Goal: Task Accomplishment & Management: Use online tool/utility

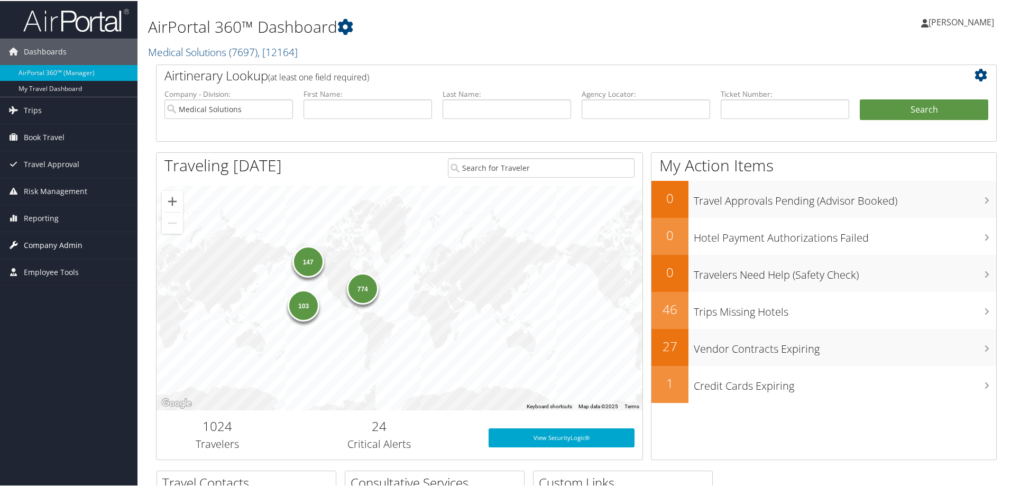
click at [51, 248] on span "Company Admin" at bounding box center [53, 244] width 59 height 26
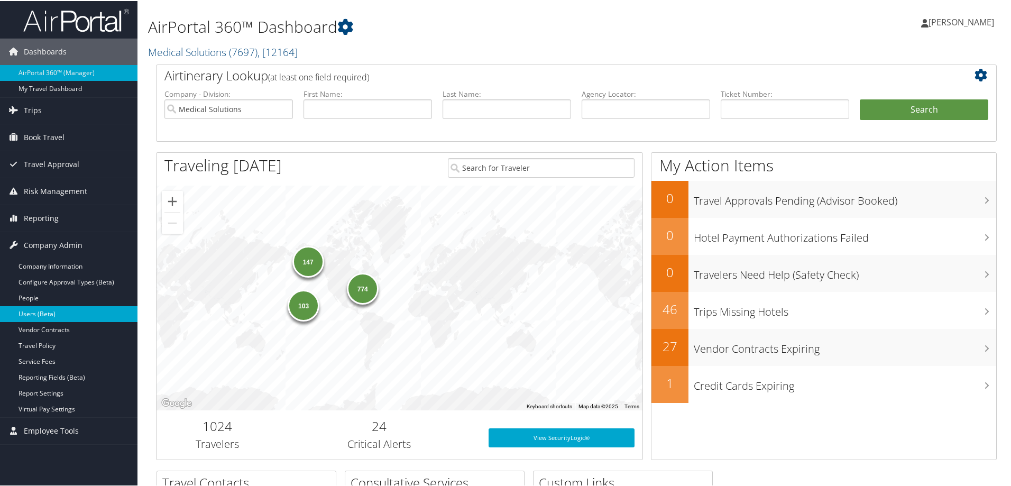
click at [43, 314] on link "Users (Beta)" at bounding box center [69, 313] width 138 height 16
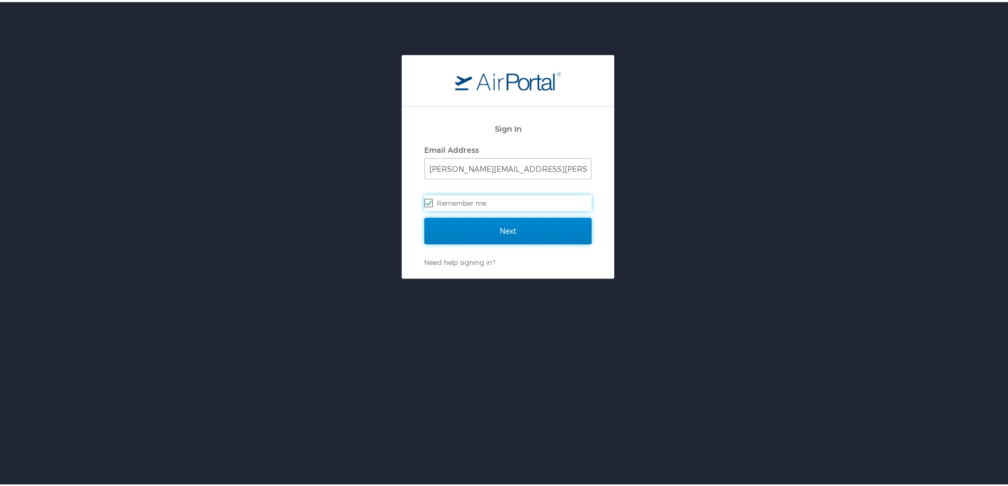
click at [497, 232] on input "Next" at bounding box center [507, 229] width 167 height 26
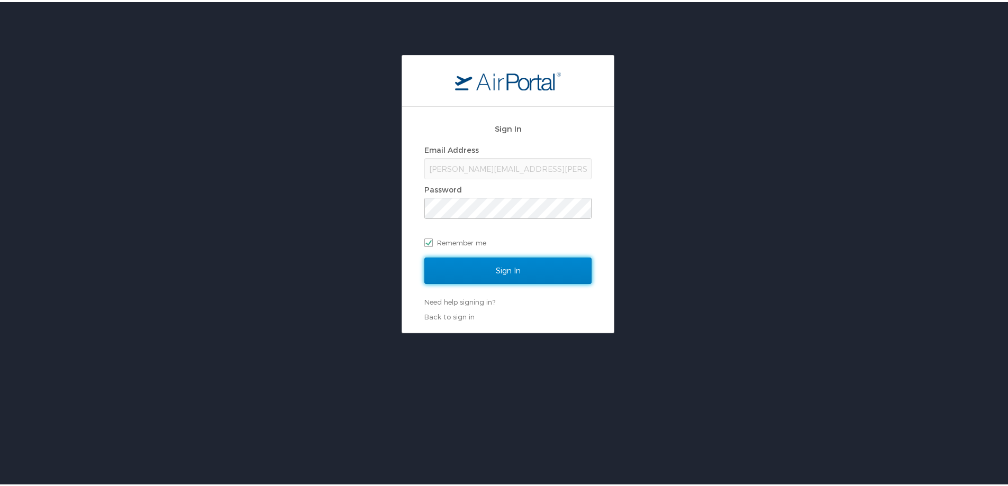
click at [507, 274] on input "Sign In" at bounding box center [507, 269] width 167 height 26
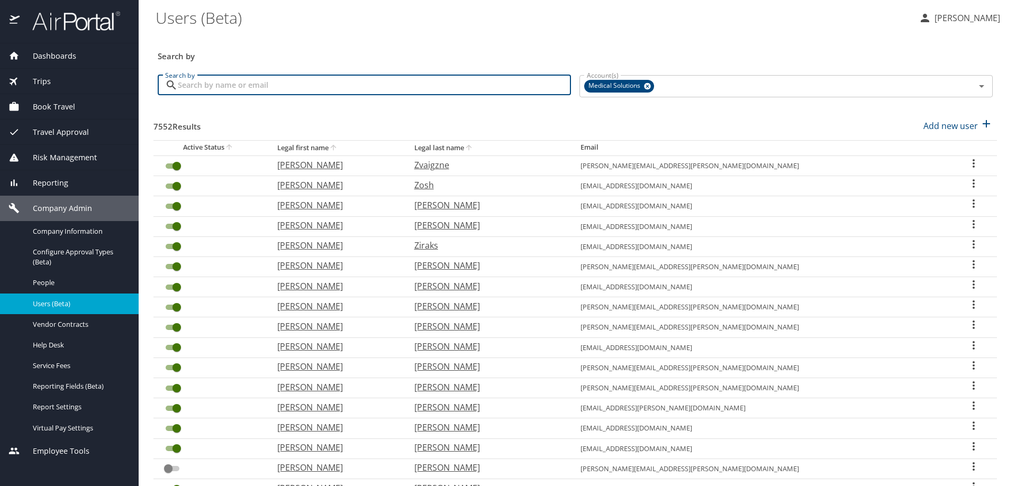
click at [193, 86] on input "Search by" at bounding box center [374, 85] width 393 height 20
type input "Jillian"
checkbox input "false"
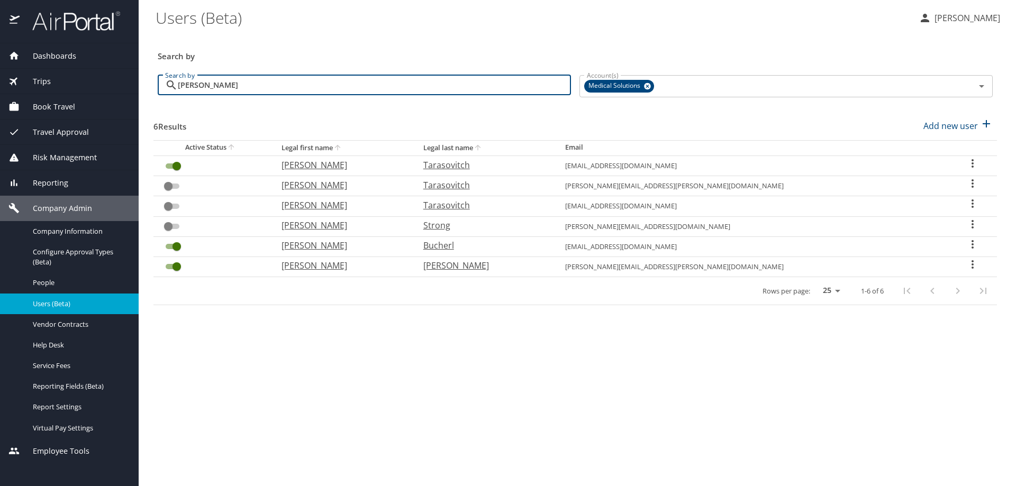
drag, startPoint x: 202, startPoint y: 85, endPoint x: 140, endPoint y: 85, distance: 61.4
click at [140, 85] on main "Users (Beta) Sheila McCutchen Search by Search by Jillian Search by Account(s) …" at bounding box center [577, 243] width 877 height 486
type input "K"
checkbox input "true"
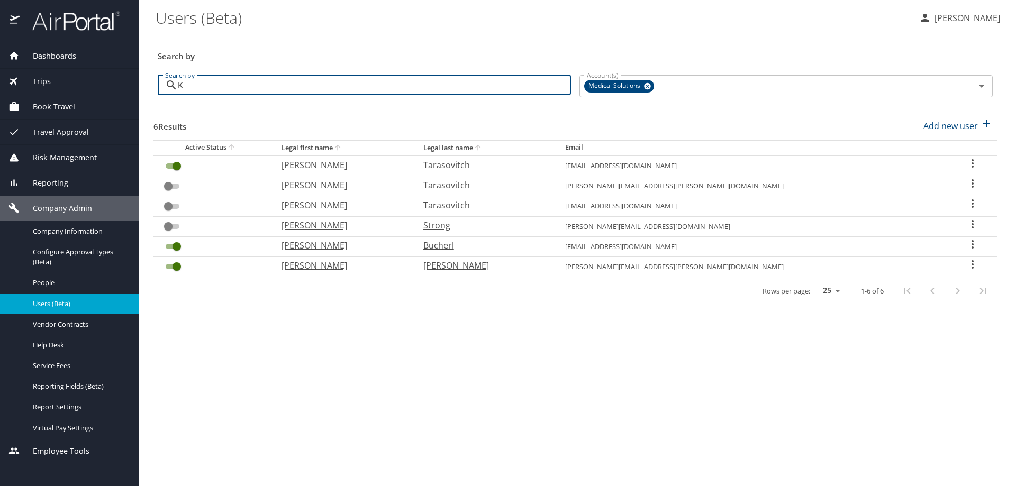
checkbox input "true"
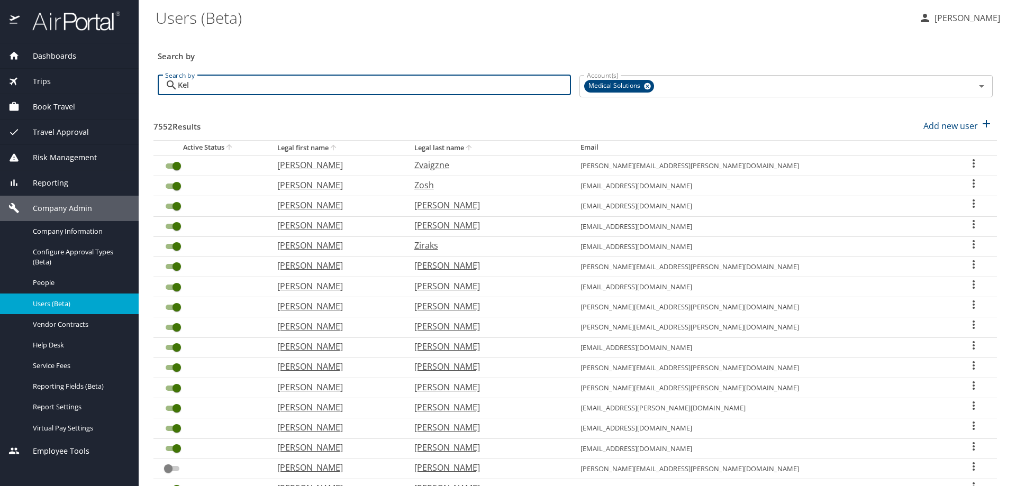
type input "Kell"
checkbox input "false"
checkbox input "true"
checkbox input "false"
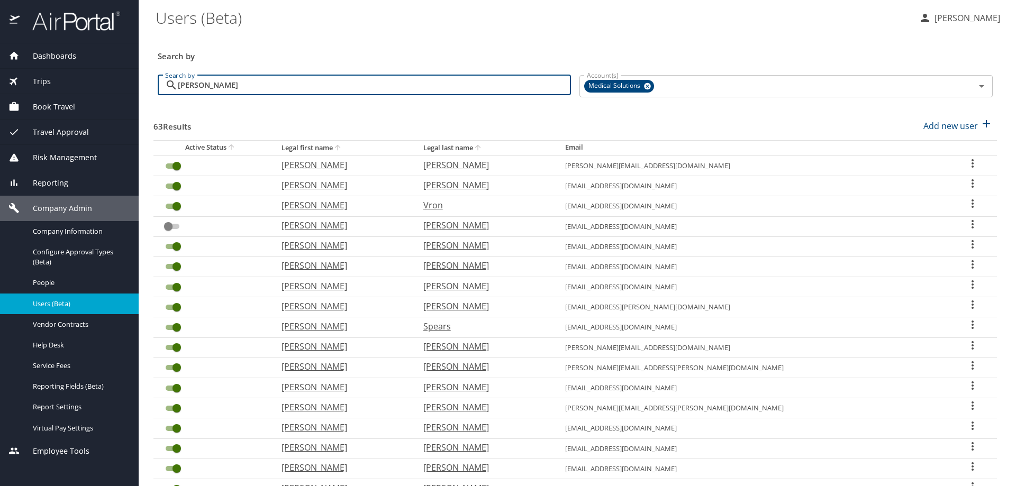
type input "Kellie"
checkbox input "true"
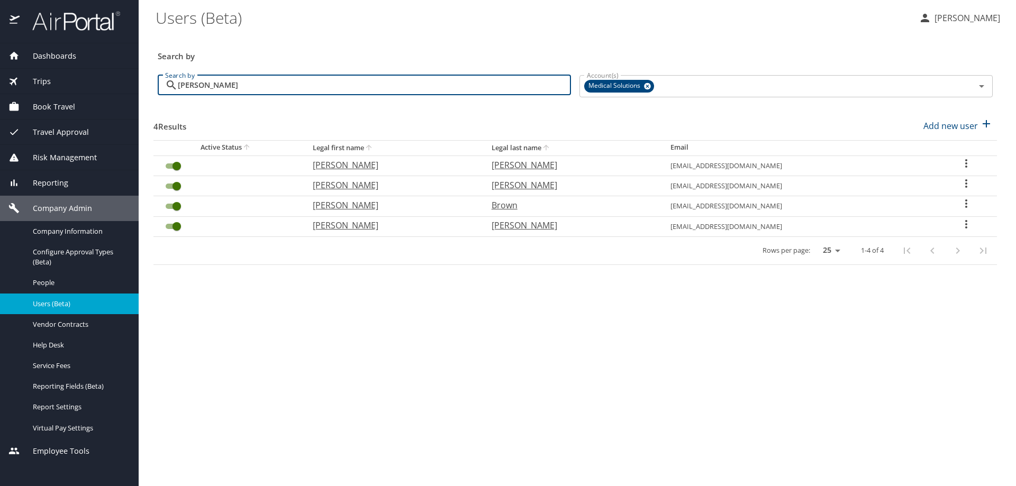
type input "Kellie"
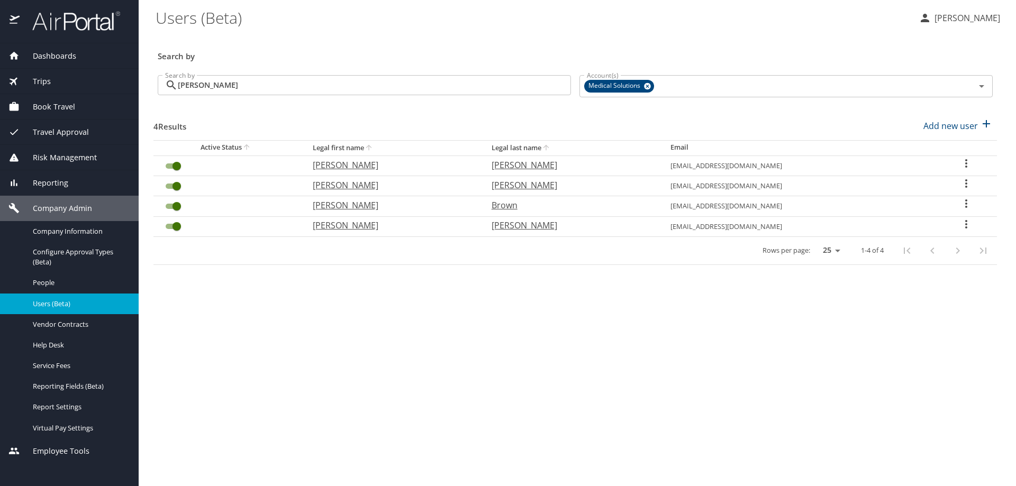
click at [50, 110] on span "Book Travel" at bounding box center [48, 107] width 56 height 12
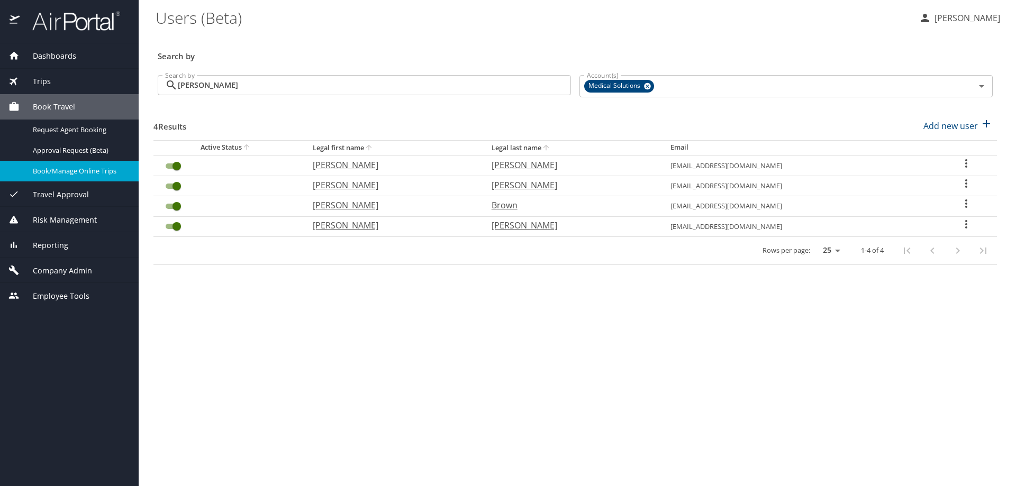
click at [43, 171] on span "Book/Manage Online Trips" at bounding box center [79, 171] width 93 height 10
